Goal: Task Accomplishment & Management: Complete application form

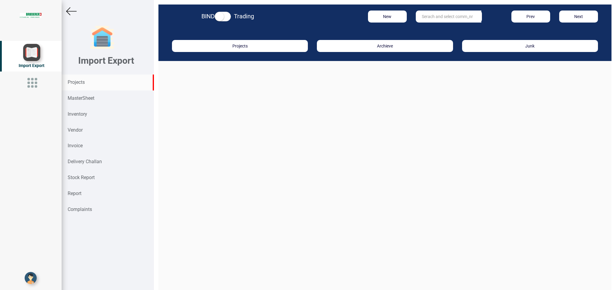
click at [80, 82] on strong "Projects" at bounding box center [76, 82] width 17 height 6
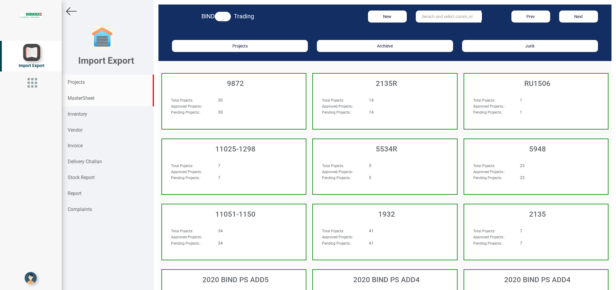
click at [82, 99] on strong "MasterSheet" at bounding box center [81, 98] width 27 height 6
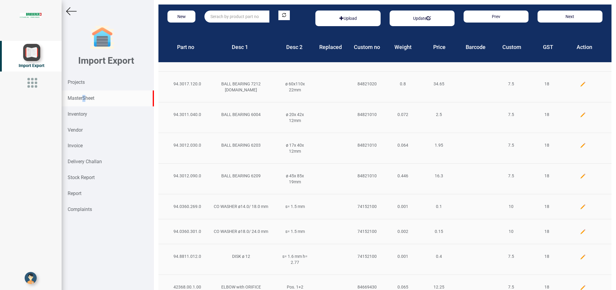
click at [217, 17] on input "text" at bounding box center [236, 17] width 65 height 12
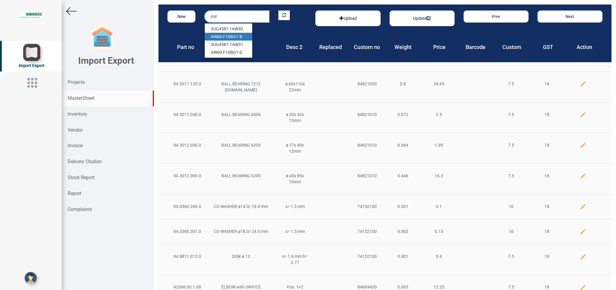
click at [240, 38] on link "AW 60-F10BG1-B" at bounding box center [229, 37] width 48 height 8
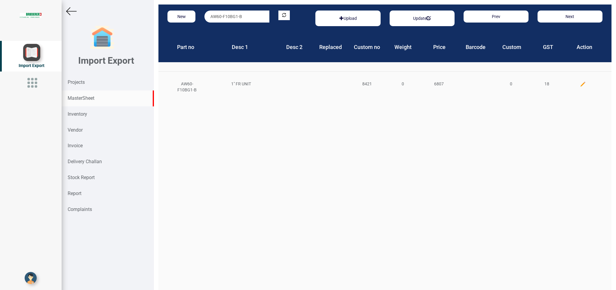
drag, startPoint x: 261, startPoint y: 11, endPoint x: 135, endPoint y: 18, distance: 125.9
click at [204, 18] on input "AW60-F10BG1-B" at bounding box center [236, 17] width 65 height 12
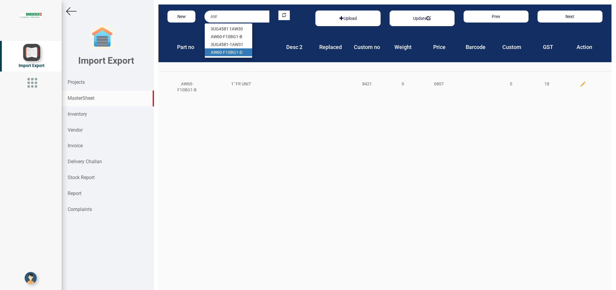
click at [238, 55] on link "AW 60-F10BG1-D" at bounding box center [229, 52] width 48 height 8
type input "AW60-F10BG1-D"
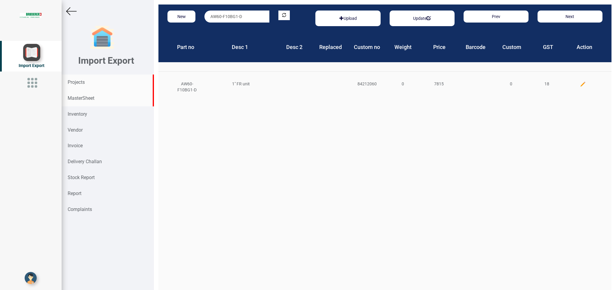
click at [73, 83] on strong "Projects" at bounding box center [76, 82] width 17 height 6
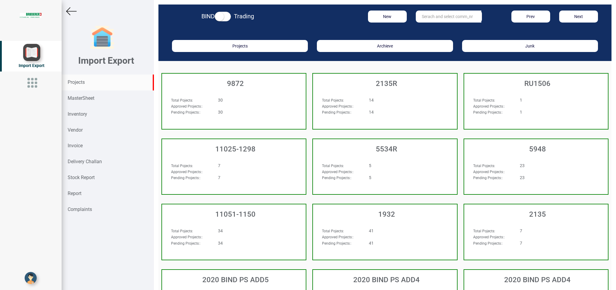
click at [73, 82] on strong "Projects" at bounding box center [76, 82] width 17 height 6
click at [432, 13] on input "text" at bounding box center [449, 17] width 66 height 12
click at [436, 30] on link "11025-11 43" at bounding box center [440, 29] width 48 height 8
type input "11025-1143"
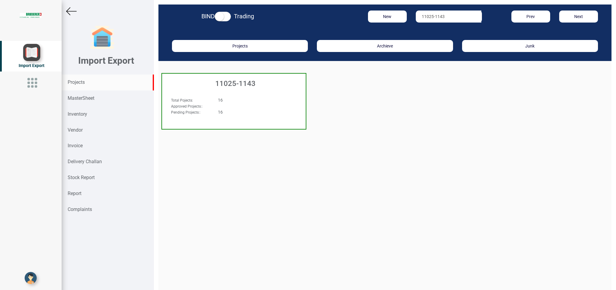
click at [260, 97] on div "16" at bounding box center [246, 100] width 66 height 6
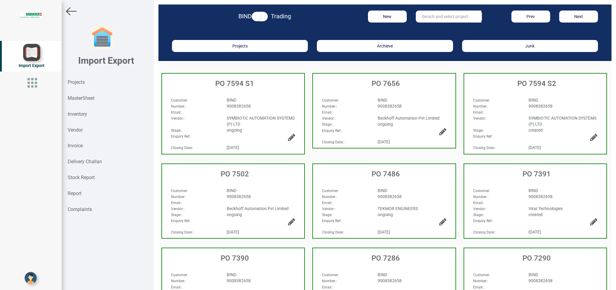
click at [367, 105] on div "Number: :" at bounding box center [346, 106] width 56 height 6
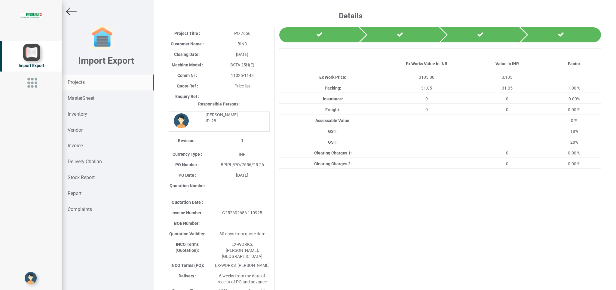
click at [83, 86] on div "Projects" at bounding box center [108, 83] width 92 height 16
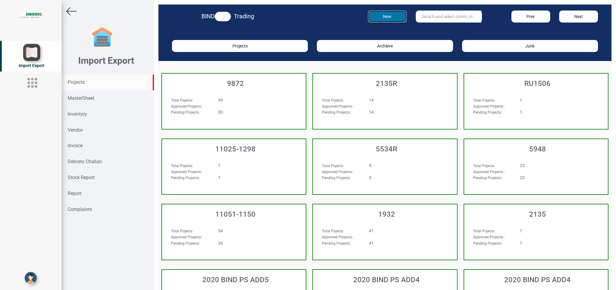
drag, startPoint x: 384, startPoint y: 19, endPoint x: 377, endPoint y: 27, distance: 11.1
click at [383, 20] on button "New" at bounding box center [387, 17] width 39 height 12
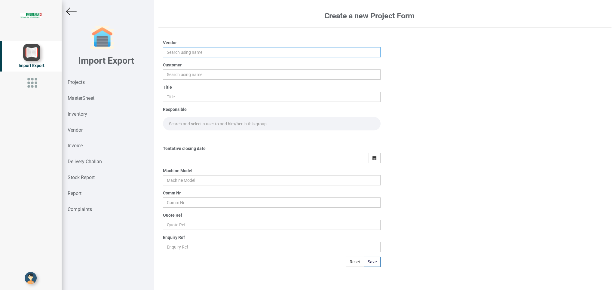
click at [181, 49] on input "text" at bounding box center [271, 52] width 217 height 10
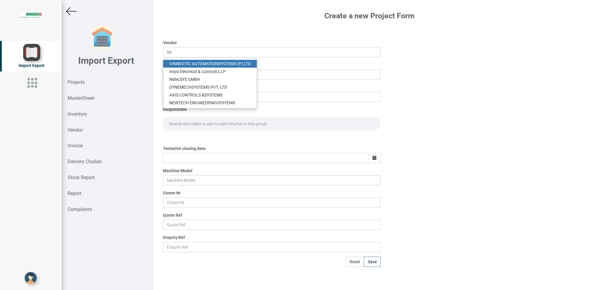
click at [201, 66] on link "SY MBIOTIC AUTOMATION SY STEMS (P) LTD" at bounding box center [210, 64] width 94 height 8
type input "SYMBIOTIC AUTOMATION SYSTEMS (P) LTD"
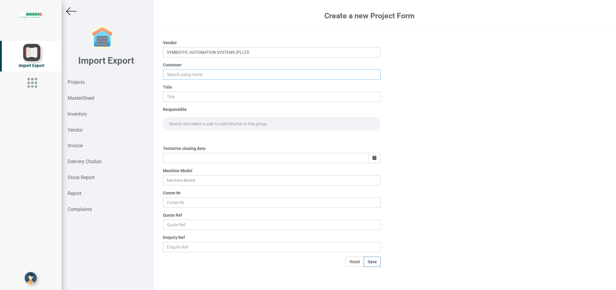
click at [177, 76] on input "text" at bounding box center [271, 74] width 217 height 10
type input "BIND"
click at [175, 86] on strong "BIND" at bounding box center [174, 86] width 10 height 5
click at [178, 99] on input "text" at bounding box center [271, 97] width 217 height 10
type input "PO 7743"
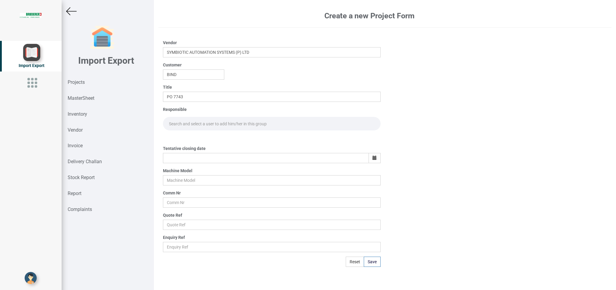
click at [189, 123] on input "text" at bounding box center [271, 124] width 217 height 14
type input "GO"
click at [192, 136] on link "Go [PERSON_NAME]" at bounding box center [188, 137] width 50 height 8
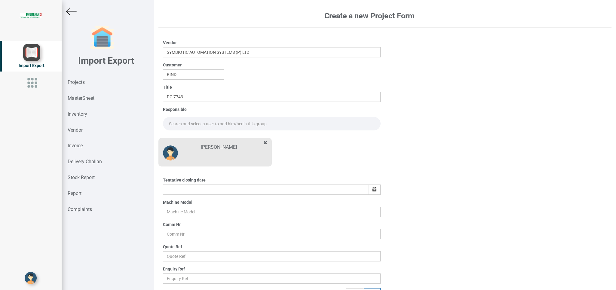
drag, startPoint x: 182, startPoint y: 121, endPoint x: 182, endPoint y: 124, distance: 3.0
click at [182, 121] on input "text" at bounding box center [271, 124] width 217 height 14
click at [190, 135] on link "Go [PERSON_NAME]" at bounding box center [188, 137] width 50 height 8
type input "[PERSON_NAME]"
drag, startPoint x: 372, startPoint y: 191, endPoint x: 365, endPoint y: 197, distance: 9.4
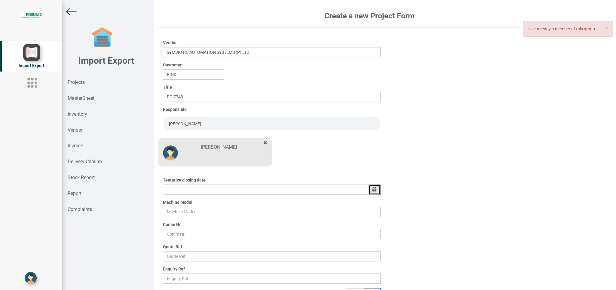
click at [373, 192] on icon "button" at bounding box center [375, 189] width 4 height 4
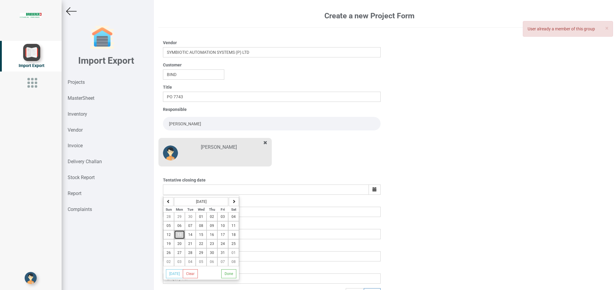
drag, startPoint x: 179, startPoint y: 238, endPoint x: 616, endPoint y: 197, distance: 438.5
click at [180, 239] on button "13" at bounding box center [179, 234] width 11 height 9
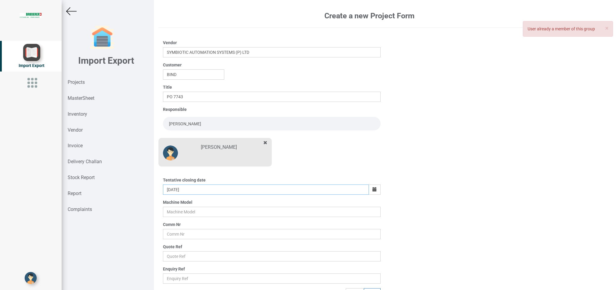
scroll to position [9, 0]
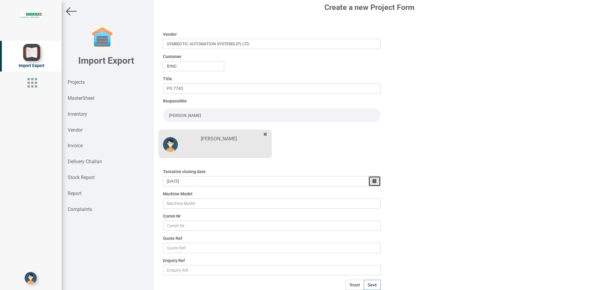
drag, startPoint x: 370, startPoint y: 179, endPoint x: 321, endPoint y: 216, distance: 61.3
click at [373, 181] on icon "button" at bounding box center [375, 181] width 4 height 4
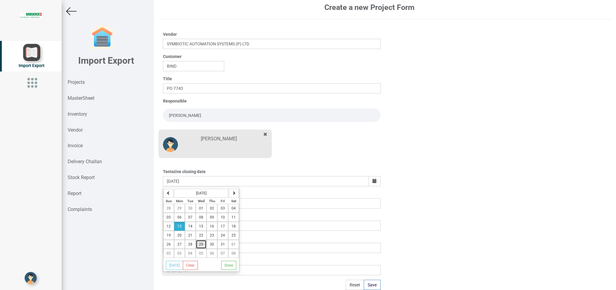
click at [198, 246] on button "29" at bounding box center [201, 244] width 11 height 9
type input "[DATE]"
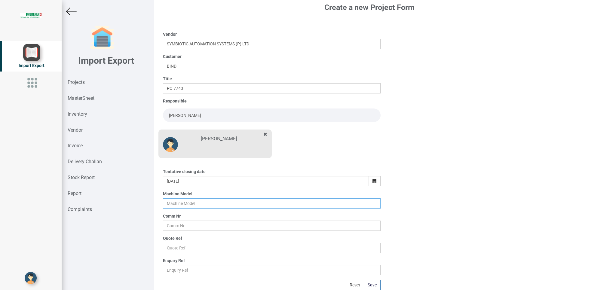
drag, startPoint x: 186, startPoint y: 206, endPoint x: 300, endPoint y: 189, distance: 115.9
click at [189, 206] on input "text" at bounding box center [271, 203] width 217 height 10
type input "BSTA 25H(E)"
click at [180, 225] on input "text" at bounding box center [271, 226] width 217 height 10
type input "11025-1143"
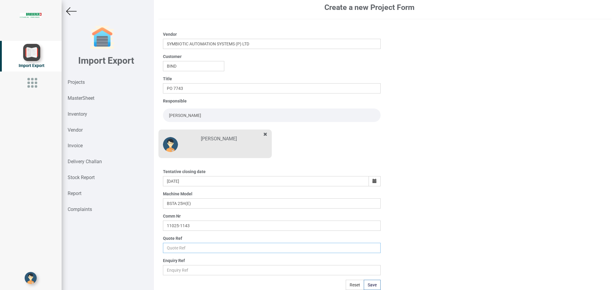
drag, startPoint x: 177, startPoint y: 249, endPoint x: 180, endPoint y: 248, distance: 3.7
click at [178, 249] on input "text" at bounding box center [271, 248] width 217 height 10
type input "Price list"
click at [373, 287] on button "Save" at bounding box center [372, 285] width 17 height 10
type input "[DATE]"
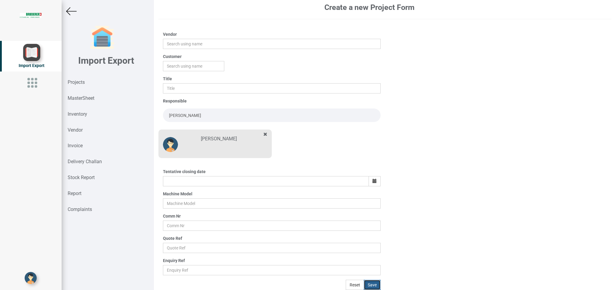
scroll to position [0, 0]
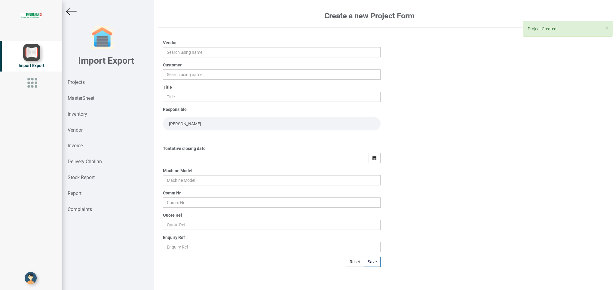
drag, startPoint x: 74, startPoint y: 81, endPoint x: 616, endPoint y: 78, distance: 541.8
click at [75, 84] on strong "Projects" at bounding box center [76, 82] width 17 height 6
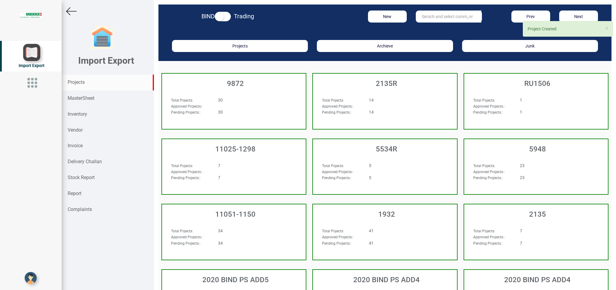
drag, startPoint x: 425, startPoint y: 11, endPoint x: 421, endPoint y: 14, distance: 4.3
click at [424, 11] on input "text" at bounding box center [449, 17] width 66 height 12
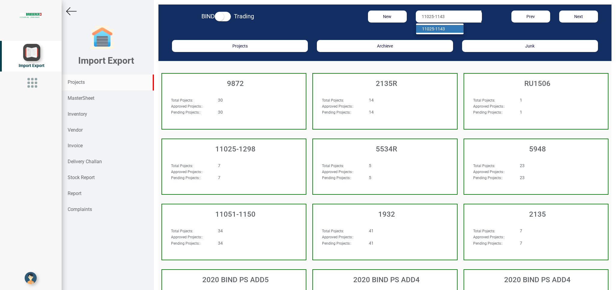
type input "11025-1143"
click at [443, 29] on link "11025-1143" at bounding box center [440, 29] width 48 height 8
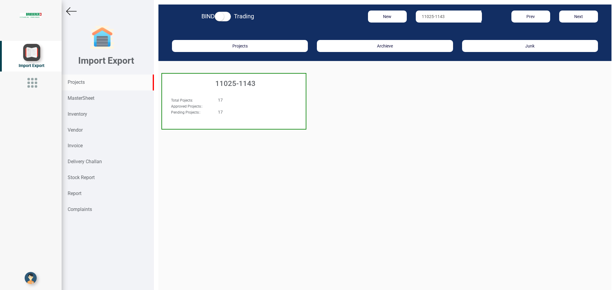
click at [274, 91] on div "11025-1143" at bounding box center [234, 82] width 144 height 17
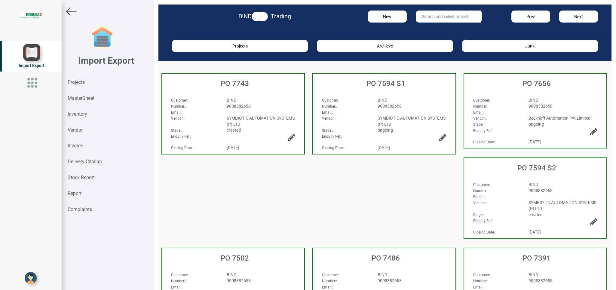
click at [260, 98] on div "BIND" at bounding box center [261, 100] width 78 height 6
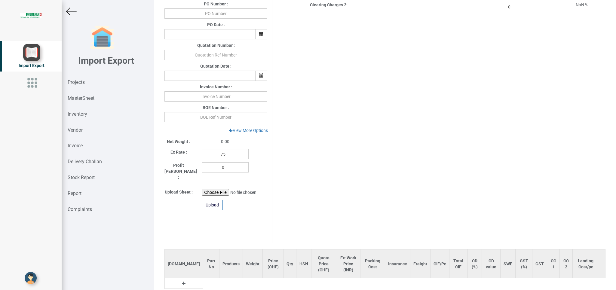
scroll to position [192, 0]
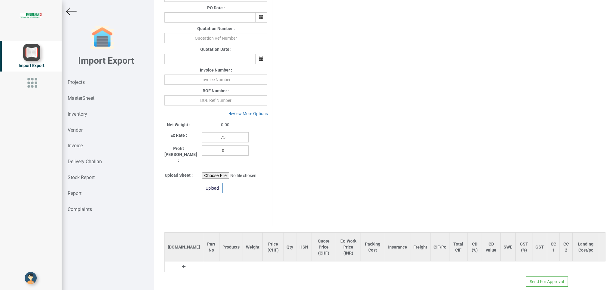
click at [182, 265] on icon at bounding box center [183, 267] width 3 height 4
click at [203, 262] on input "text" at bounding box center [213, 267] width 20 height 10
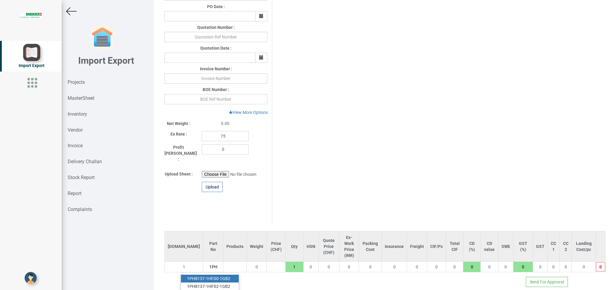
type input "1PH"
click at [230, 275] on link "1PH 8137-1HF00-1GB2" at bounding box center [210, 279] width 58 height 8
type input "273767"
type input "1PH8137-1HF00-1GB2"
type input "18"
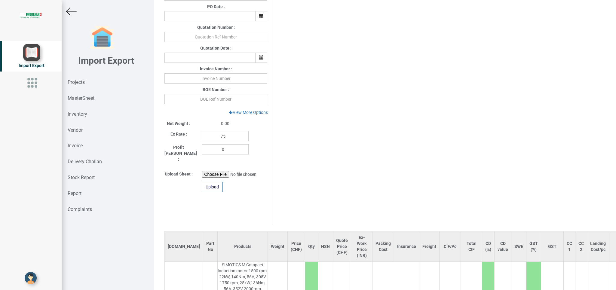
scroll to position [0, 35]
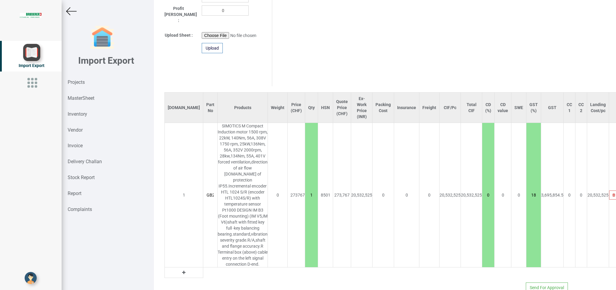
click at [182, 271] on icon at bounding box center [183, 273] width 3 height 4
click at [203, 268] on input "text" at bounding box center [210, 273] width 14 height 10
type input "6FX"
click at [217, 275] on link "6FX 50022AH001BF0" at bounding box center [207, 279] width 52 height 8
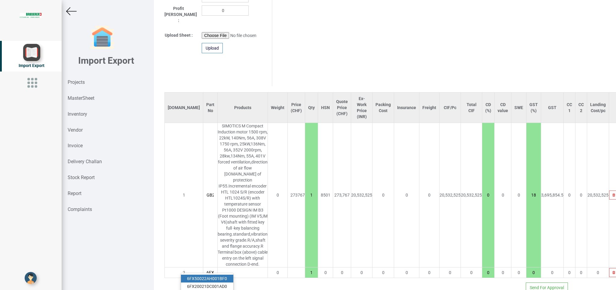
type input "281990"
type input "6FX50022AH001BF0"
type input "18"
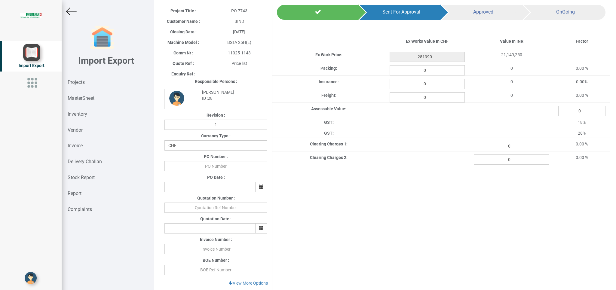
scroll to position [0, 0]
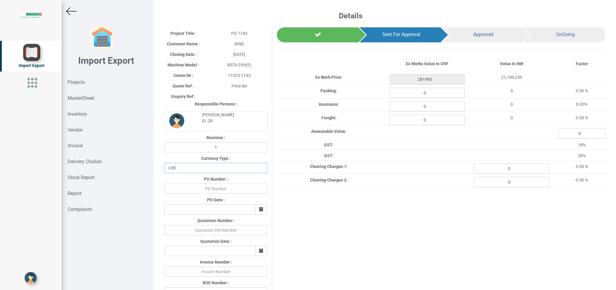
select select "INR"
click option "INR" at bounding box center [0, 0] width 0 height 0
click at [189, 189] on input "text" at bounding box center [215, 189] width 103 height 10
type input "BPIPL/PO/7743/25-26"
click at [259, 209] on icon "button" at bounding box center [261, 209] width 4 height 4
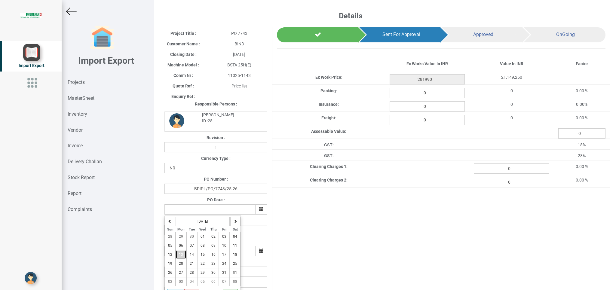
click at [184, 256] on button "13" at bounding box center [181, 254] width 11 height 9
type input "[DATE]"
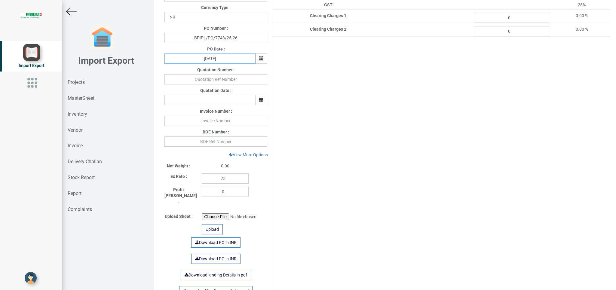
scroll to position [152, 0]
drag, startPoint x: 233, startPoint y: 178, endPoint x: 157, endPoint y: 178, distance: 75.8
click at [202, 178] on input "75" at bounding box center [225, 177] width 47 height 10
type input "1"
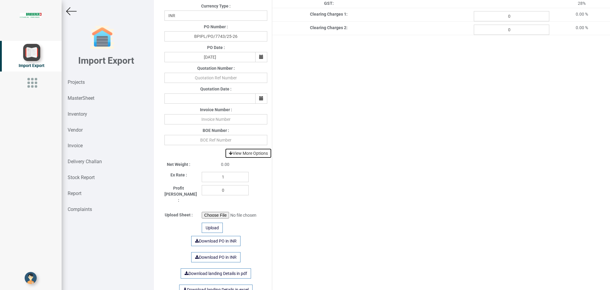
drag, startPoint x: 250, startPoint y: 155, endPoint x: 364, endPoint y: 208, distance: 126.3
click at [250, 158] on link "View More Options" at bounding box center [248, 153] width 47 height 10
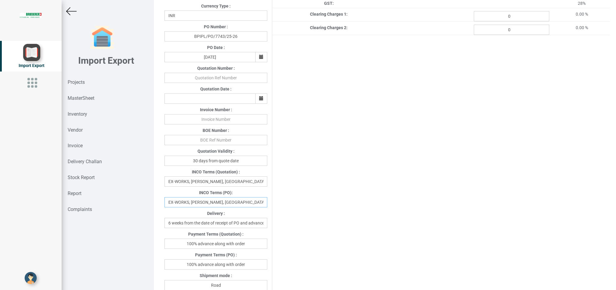
drag, startPoint x: 260, startPoint y: 204, endPoint x: 123, endPoint y: 204, distance: 137.1
click at [164, 204] on input "EX-WORKS, [PERSON_NAME], [GEOGRAPHIC_DATA]" at bounding box center [215, 202] width 103 height 10
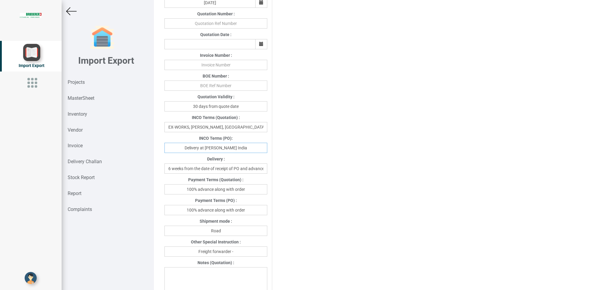
type input "Delivery at [PERSON_NAME] India"
drag, startPoint x: 259, startPoint y: 211, endPoint x: 149, endPoint y: 213, distance: 109.2
click at [164, 213] on input "100% advance along with order" at bounding box center [215, 210] width 103 height 10
type input "w"
type input "[DATE]"
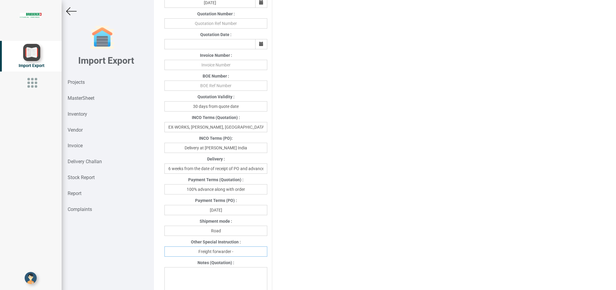
click at [250, 251] on input "Freight forwarder -" at bounding box center [215, 252] width 103 height 10
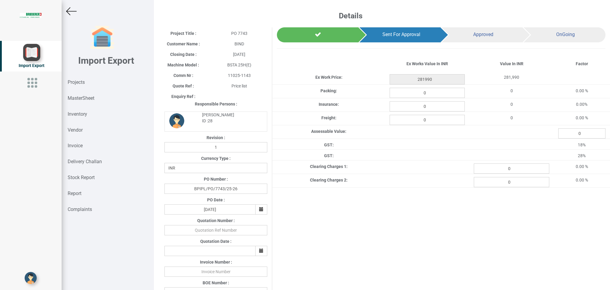
type input "Freight forwarder -Your preferred transport"
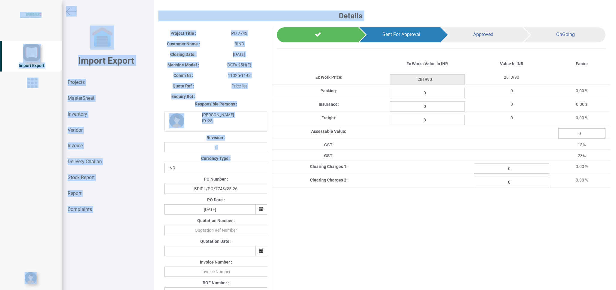
drag, startPoint x: 615, startPoint y: 159, endPoint x: 616, endPoint y: 174, distance: 14.8
click at [612, 213] on div "Details Project Title : PO 7743 Customer Name : BIND Closing Date : [DATE] Mach…" at bounding box center [385, 145] width 462 height 290
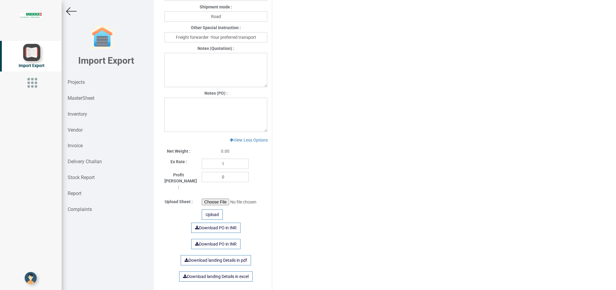
scroll to position [420, 0]
drag, startPoint x: 180, startPoint y: 106, endPoint x: 178, endPoint y: 112, distance: 5.6
paste textarea "1. The price is exclusive of GST. 2. The price is inclusive of packing and frei…"
click at [211, 124] on textarea "1. The price is exclusive of GST. 2. The price is inclusive of packing and frei…" at bounding box center [215, 116] width 103 height 34
click at [257, 109] on textarea "1. The price is exclusive of GST. 2. The price is inclusive of packing and frei…" at bounding box center [215, 116] width 103 height 34
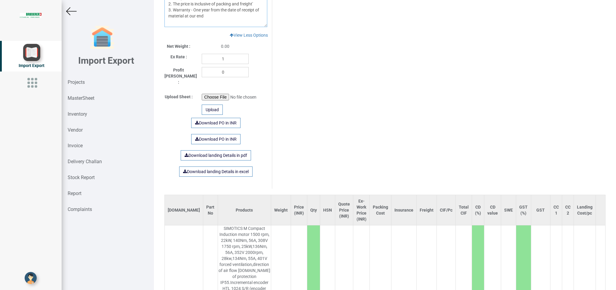
scroll to position [520, 0]
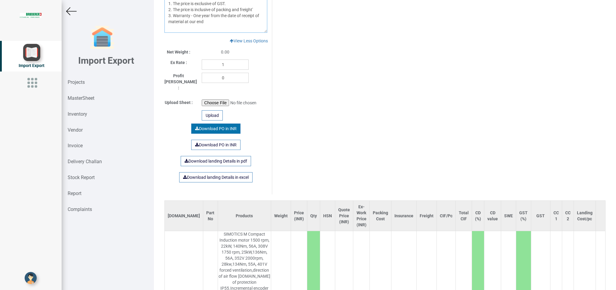
type textarea "1. The price is exclusive of GST. 2. The price is inclusive of packing and frei…"
drag, startPoint x: 218, startPoint y: 122, endPoint x: 177, endPoint y: 122, distance: 40.9
click at [214, 124] on link "Download PO in INR" at bounding box center [215, 129] width 49 height 10
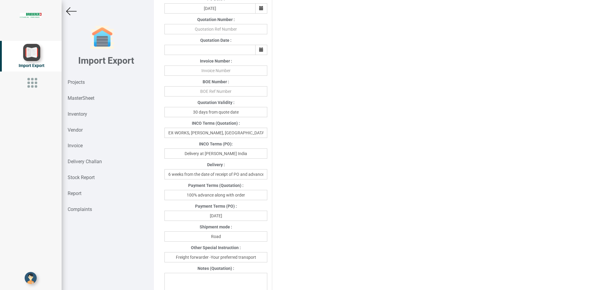
scroll to position [204, 0]
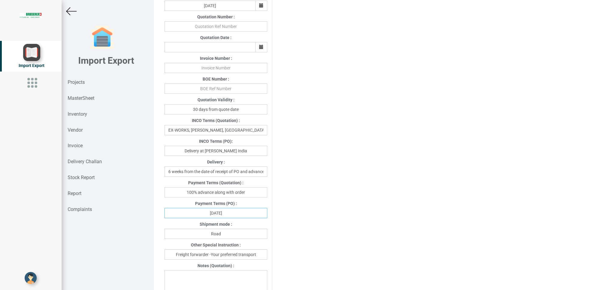
drag, startPoint x: 232, startPoint y: 213, endPoint x: 264, endPoint y: 210, distance: 31.7
click at [234, 213] on input "[DATE]" at bounding box center [215, 213] width 103 height 10
type input "[DATE]"
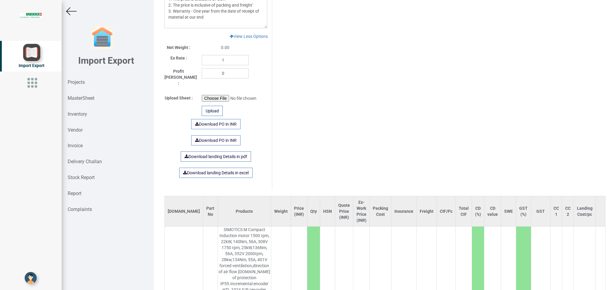
scroll to position [507, 0]
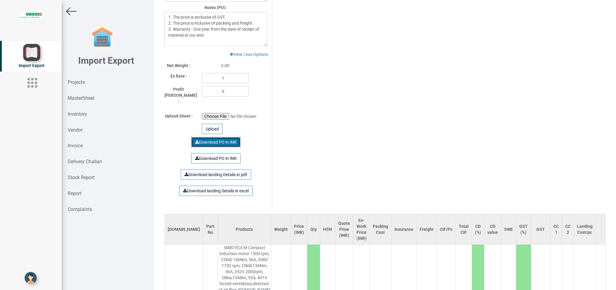
drag, startPoint x: 213, startPoint y: 133, endPoint x: 209, endPoint y: 139, distance: 6.9
click at [209, 137] on link "Download PO in INR" at bounding box center [215, 142] width 49 height 10
